Goal: Task Accomplishment & Management: Use online tool/utility

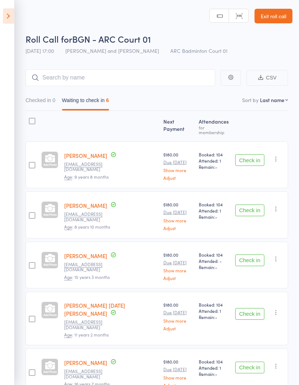
click at [9, 20] on icon at bounding box center [8, 15] width 11 height 15
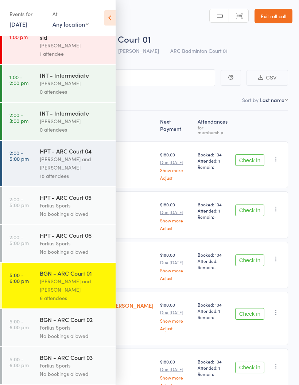
scroll to position [367, 0]
click at [67, 162] on div "[PERSON_NAME] and [PERSON_NAME]" at bounding box center [75, 163] width 70 height 17
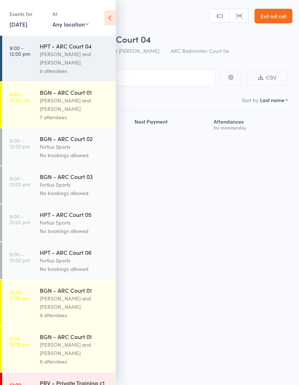
click at [112, 20] on icon at bounding box center [109, 17] width 11 height 15
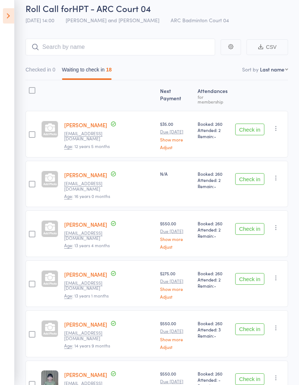
scroll to position [31, 0]
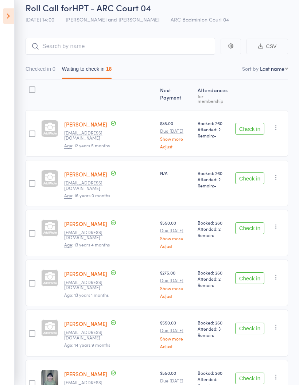
click at [248, 127] on button "Check in" at bounding box center [249, 129] width 29 height 12
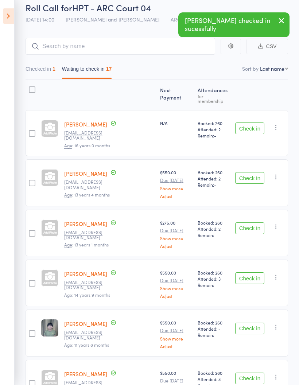
click at [278, 124] on icon "button" at bounding box center [275, 127] width 7 height 7
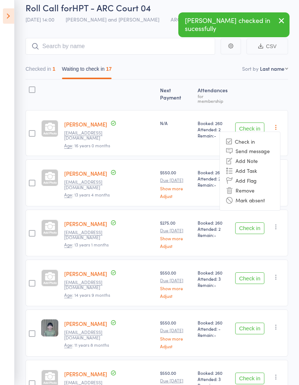
click at [263, 197] on li "Mark absent" at bounding box center [250, 200] width 60 height 10
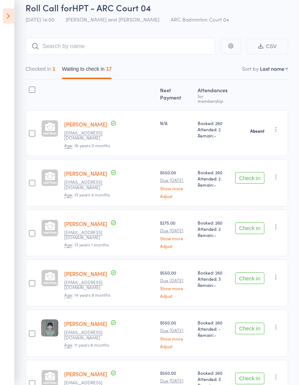
click at [253, 173] on button "Check in" at bounding box center [249, 178] width 29 height 12
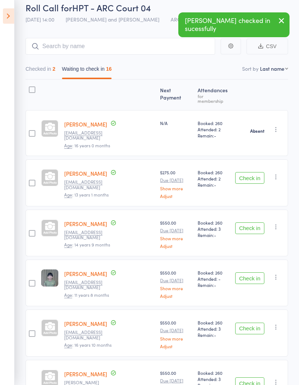
click at [255, 172] on button "Check in" at bounding box center [249, 178] width 29 height 12
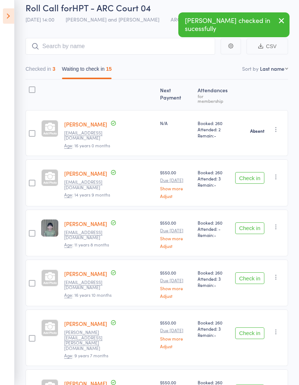
click at [257, 172] on button "Check in" at bounding box center [249, 178] width 29 height 12
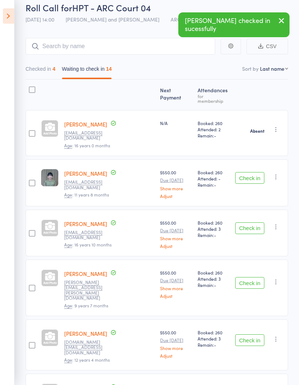
click at [277, 173] on icon "button" at bounding box center [275, 176] width 7 height 7
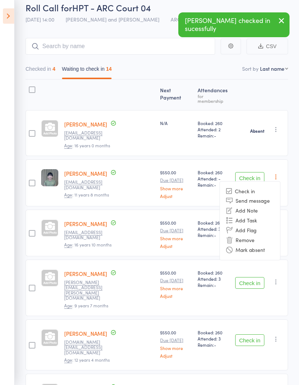
click at [269, 245] on li "Mark absent" at bounding box center [250, 250] width 60 height 10
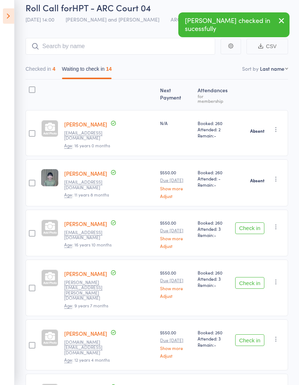
click at [257, 222] on button "Check in" at bounding box center [249, 228] width 29 height 12
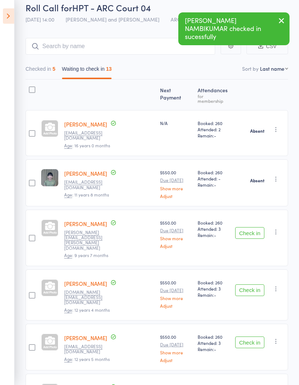
click at [255, 227] on button "Check in" at bounding box center [249, 233] width 29 height 12
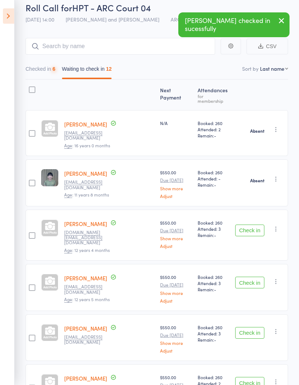
click at [255, 225] on button "Check in" at bounding box center [249, 231] width 29 height 12
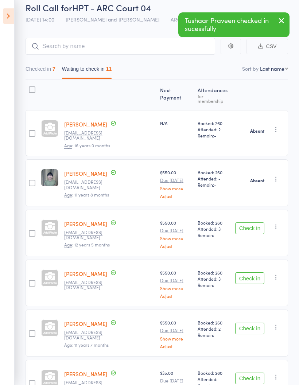
click at [250, 222] on button "Check in" at bounding box center [249, 228] width 29 height 12
click at [256, 222] on button "Check in" at bounding box center [249, 228] width 29 height 12
click at [258, 222] on button "Check in" at bounding box center [249, 228] width 29 height 12
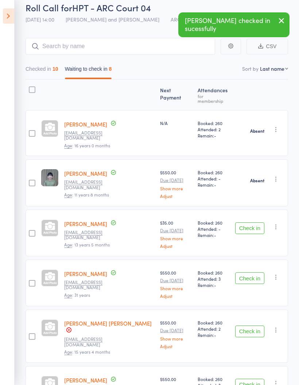
click at [275, 222] on button "button" at bounding box center [276, 226] width 9 height 9
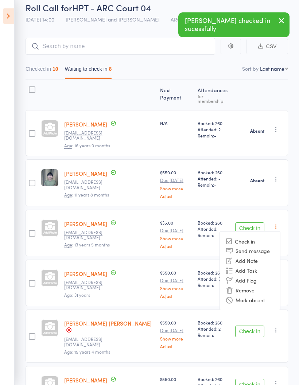
click at [260, 295] on li "Mark absent" at bounding box center [250, 300] width 60 height 10
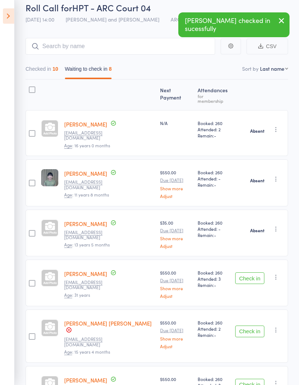
click at [252, 272] on button "Check in" at bounding box center [249, 278] width 29 height 12
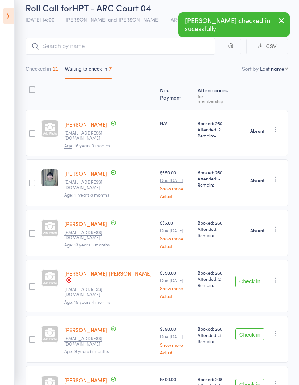
click at [280, 276] on icon "button" at bounding box center [275, 279] width 7 height 7
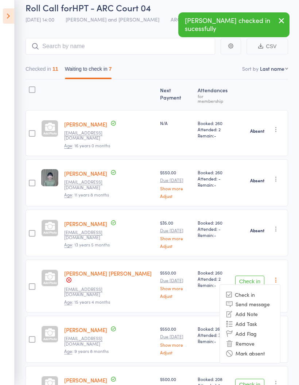
click at [260, 348] on li "Mark absent" at bounding box center [250, 353] width 60 height 10
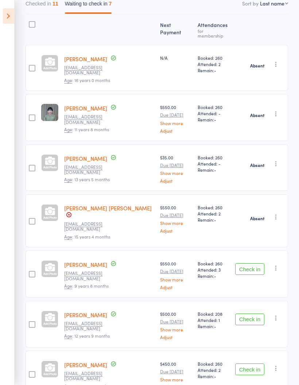
click at [254, 263] on button "Check in" at bounding box center [249, 269] width 29 height 12
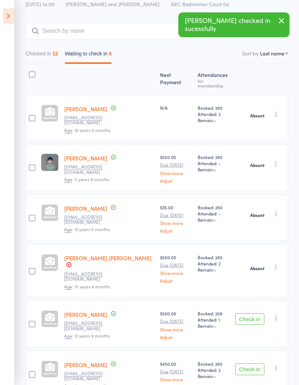
click at [252, 313] on button "Check in" at bounding box center [249, 319] width 29 height 12
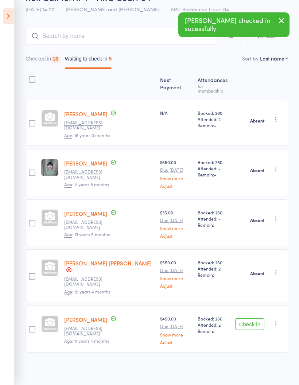
scroll to position [26, 0]
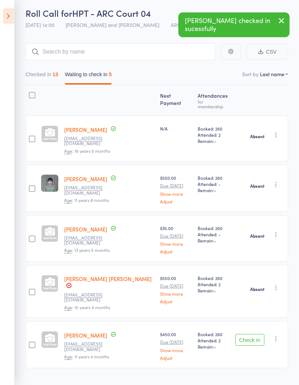
click at [252, 334] on button "Check in" at bounding box center [249, 340] width 29 height 12
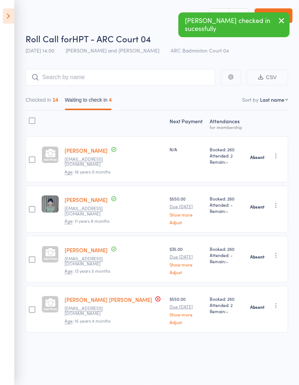
click at [52, 96] on button "Checked in 14" at bounding box center [42, 101] width 33 height 17
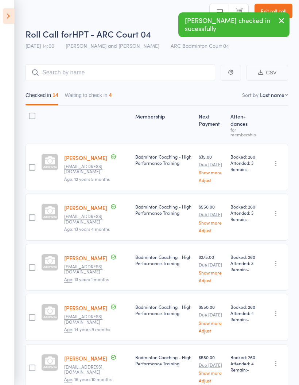
click at [91, 94] on button "Waiting to check in 4" at bounding box center [88, 97] width 47 height 17
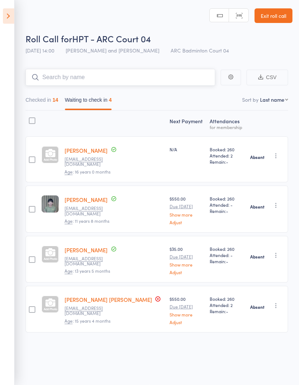
click at [47, 77] on input "search" at bounding box center [121, 77] width 190 height 17
click at [43, 96] on button "Checked in 14" at bounding box center [42, 101] width 33 height 17
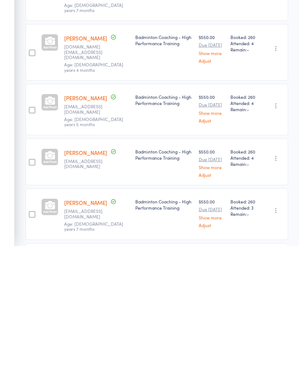
scroll to position [505, 0]
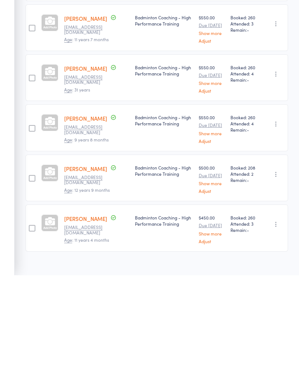
click at [276, 330] on icon "button" at bounding box center [275, 333] width 7 height 7
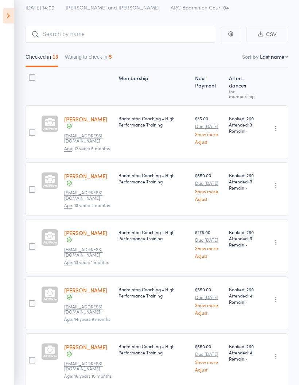
scroll to position [0, 0]
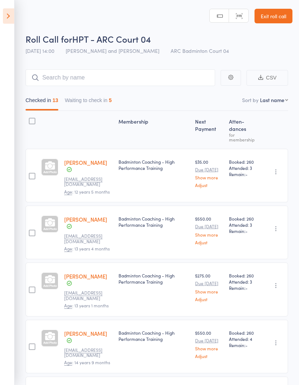
click at [105, 102] on button "Waiting to check in 5" at bounding box center [88, 102] width 47 height 17
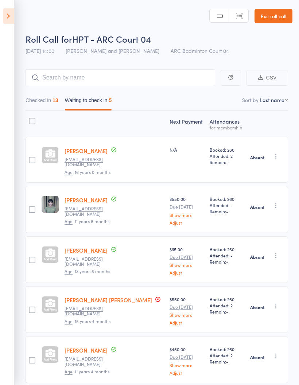
click at [46, 100] on button "Checked in 13" at bounding box center [42, 102] width 33 height 17
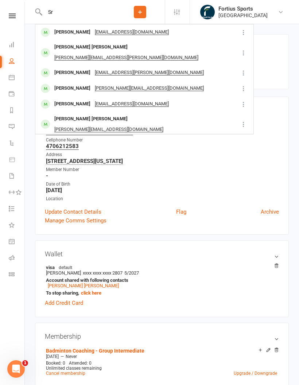
type input "S"
